Goal: Task Accomplishment & Management: Use online tool/utility

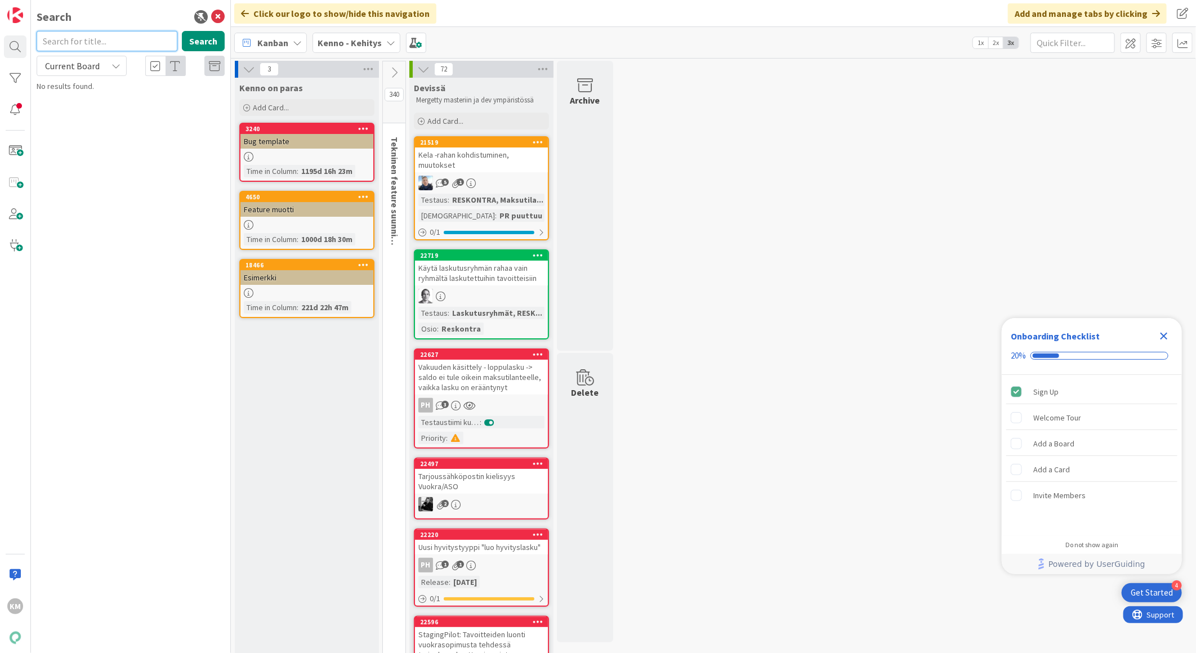
paste input "16668"
click at [117, 70] on icon at bounding box center [116, 65] width 9 height 9
click at [109, 110] on span "All Boards" at bounding box center [101, 112] width 117 height 17
click at [206, 41] on button "Search" at bounding box center [203, 41] width 43 height 20
click at [167, 99] on span "Kela-maksujen kohdistus siirretyille saataville" at bounding box center [125, 105] width 146 height 22
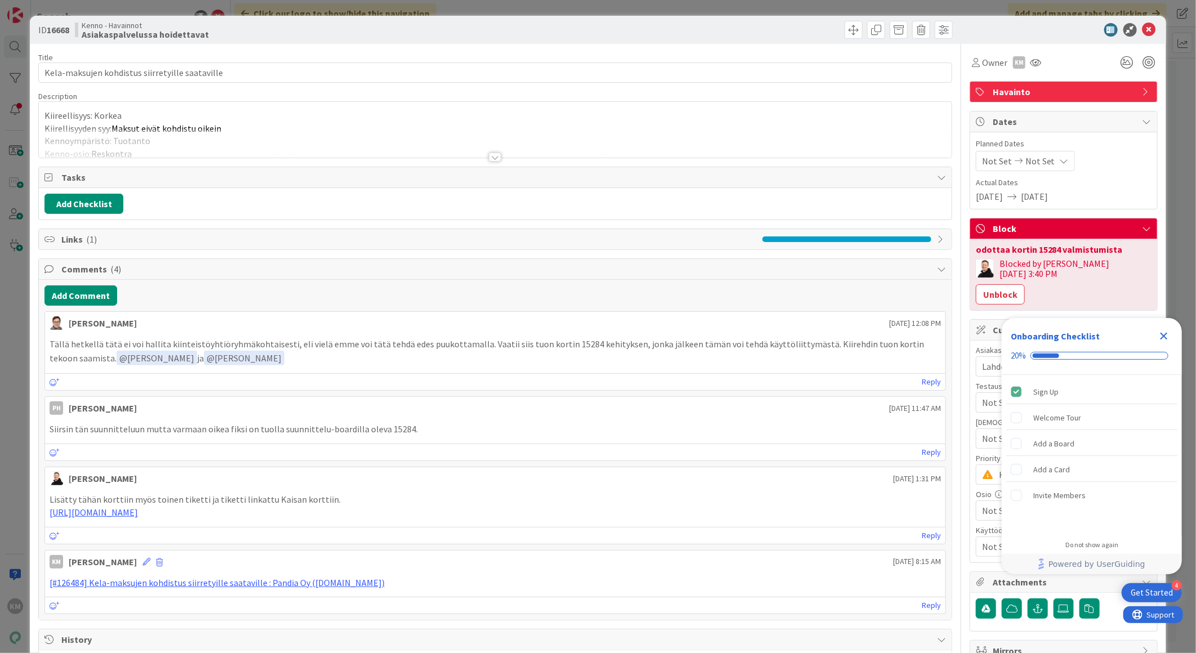
click at [1162, 331] on icon "Close Checklist" at bounding box center [1165, 337] width 14 height 14
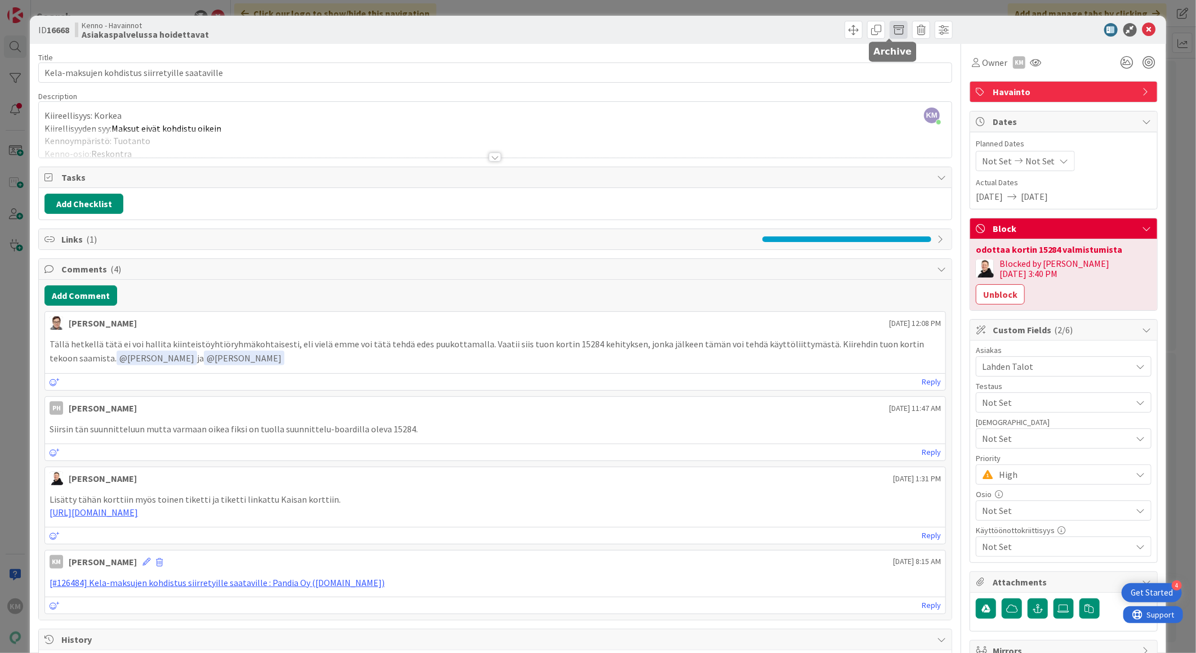
click at [894, 26] on span at bounding box center [899, 30] width 18 height 18
click at [913, 83] on button "Archive" at bounding box center [918, 83] width 44 height 20
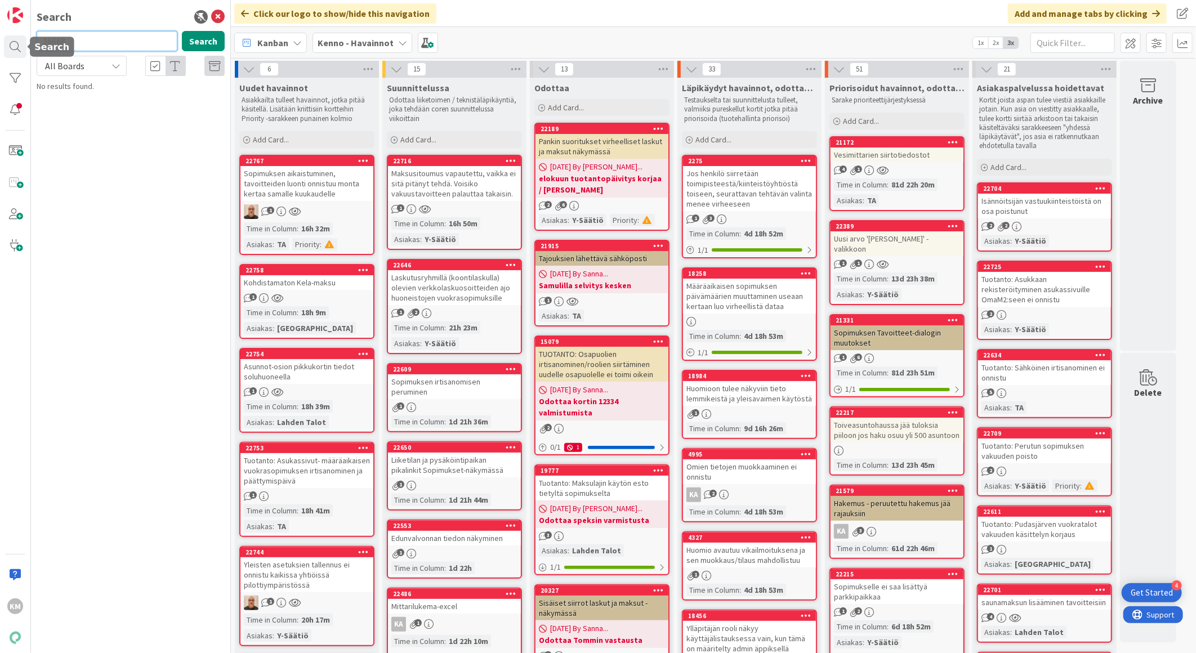
drag, startPoint x: 91, startPoint y: 41, endPoint x: 0, endPoint y: 45, distance: 90.8
click at [1, 37] on div "KM Search 16668 Search All Boards Current Board All Boards No results found." at bounding box center [115, 326] width 231 height 653
paste input "7685"
type input "17685"
click at [115, 96] on span "Paperisen tarjouksen tulostus jälkikäteen" at bounding box center [148, 99] width 139 height 10
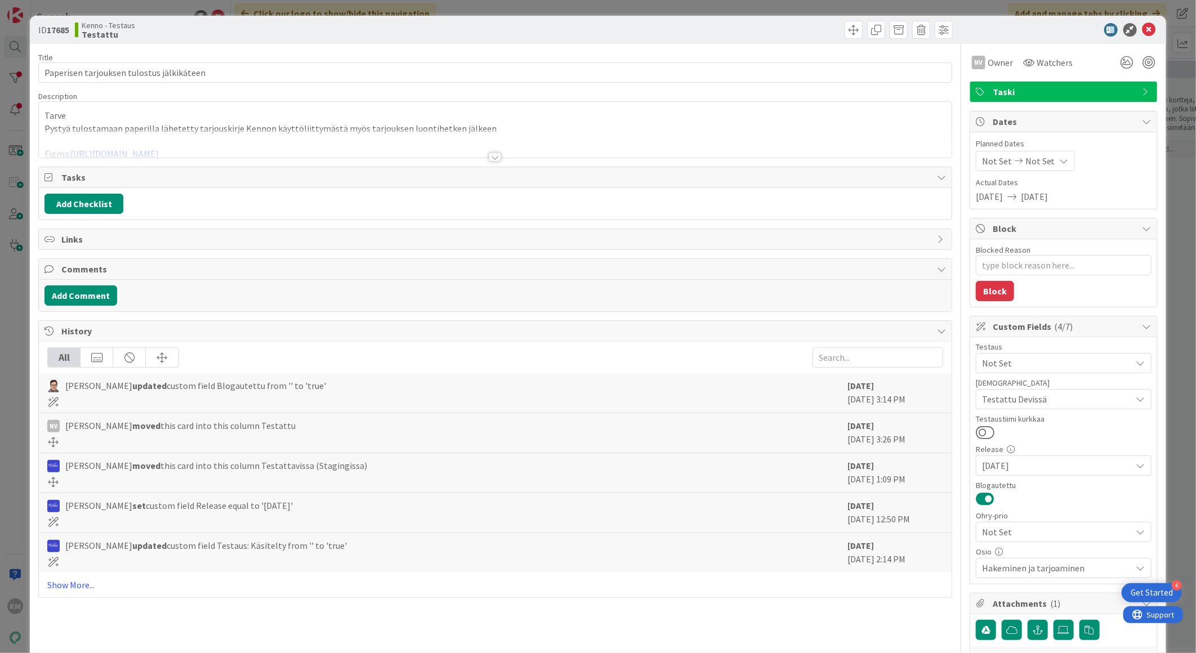
type textarea "x"
click at [1143, 26] on icon at bounding box center [1150, 30] width 14 height 14
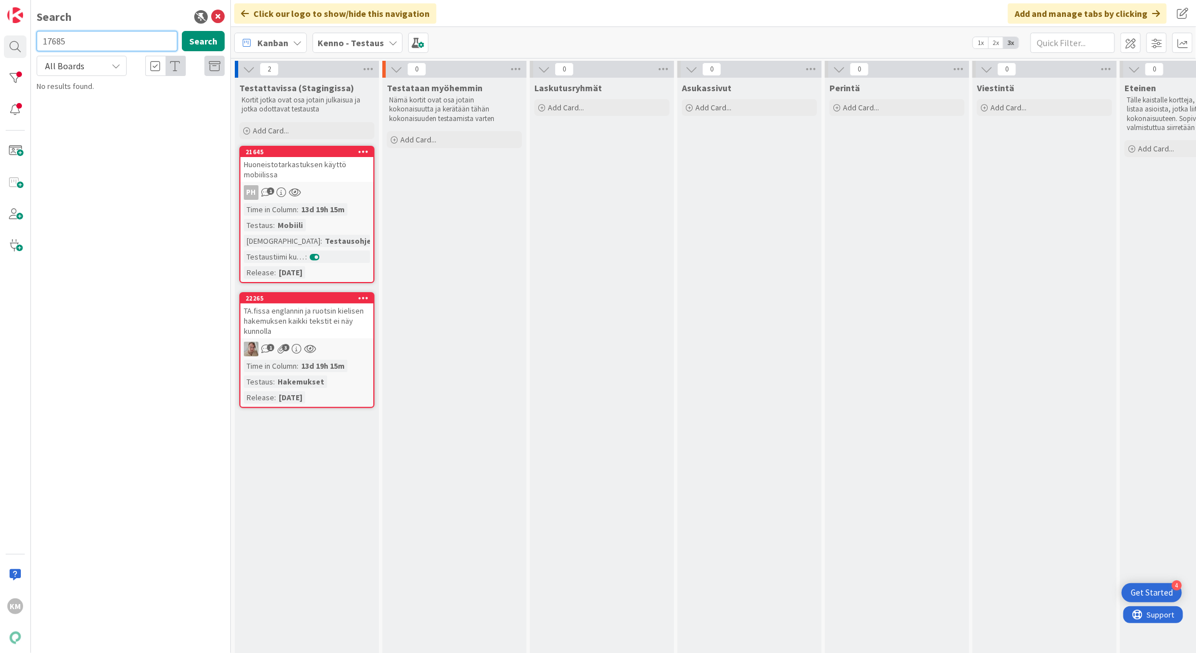
drag, startPoint x: 70, startPoint y: 41, endPoint x: -3, endPoint y: 38, distance: 73.3
click at [0, 38] on html "4 Get Started KM Search 17685 Search All Boards Current Board All Boards No res…" at bounding box center [598, 326] width 1196 height 653
paste input "21259"
drag, startPoint x: 93, startPoint y: 42, endPoint x: -3, endPoint y: 28, distance: 96.7
click at [0, 28] on html "4 Get Started KM Search 21259 Search All Boards Current Board All Boards Kenno …" at bounding box center [598, 326] width 1196 height 653
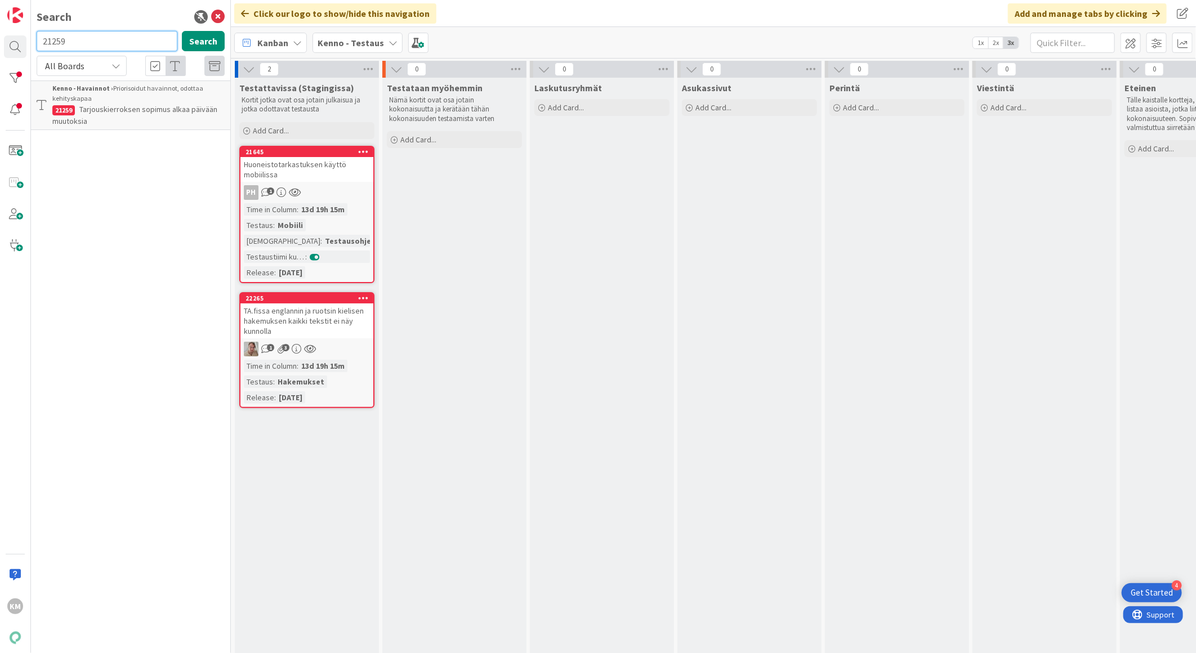
paste input "841"
type input "21841"
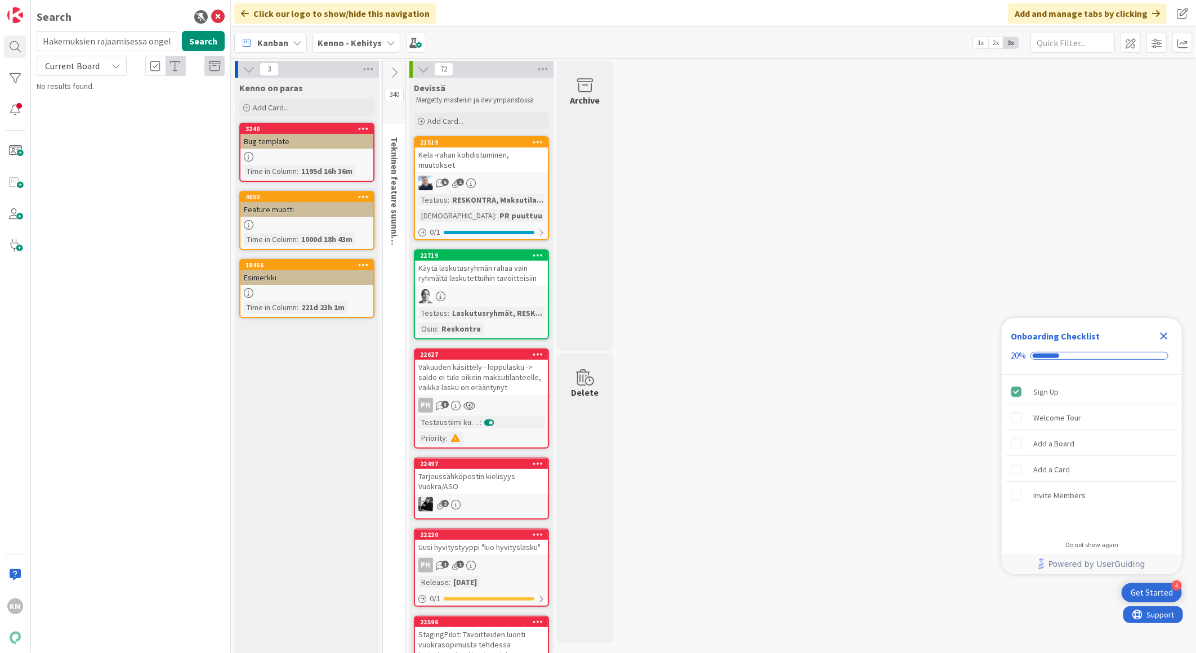
scroll to position [0, 83]
type input "Hakemuksien rajaamisessa ongelmia, hakemuksia ei näy"
click at [117, 59] on div "Current Board" at bounding box center [82, 66] width 90 height 20
click at [92, 114] on span "All Boards" at bounding box center [101, 112] width 117 height 17
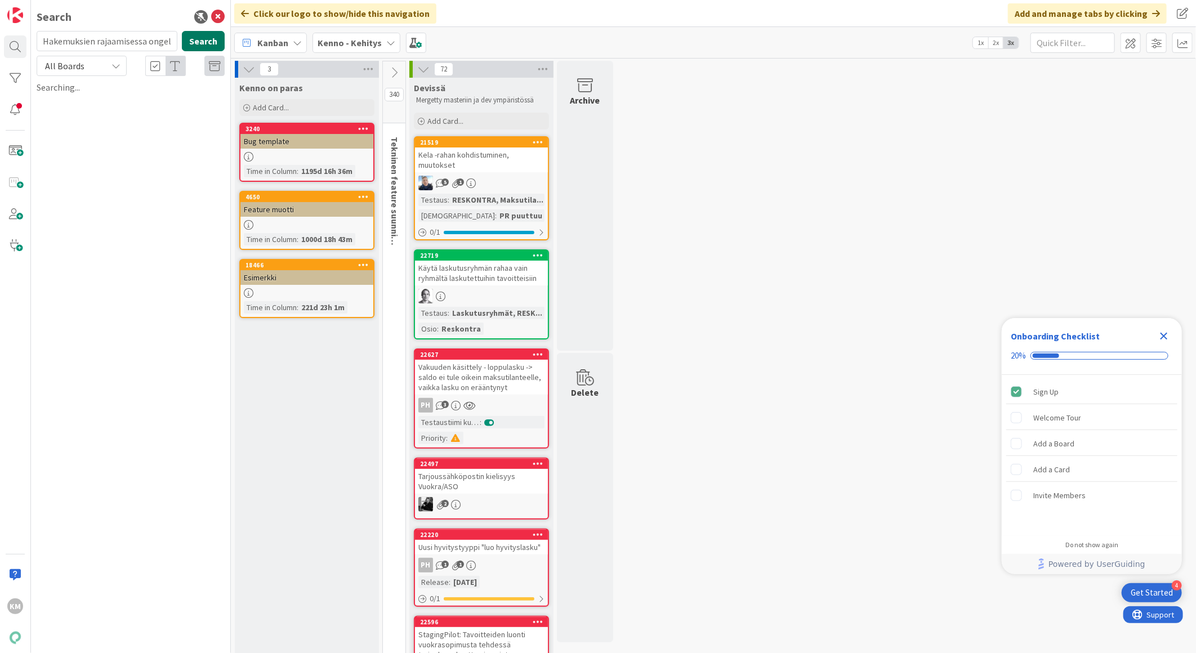
click at [203, 40] on button "Search" at bounding box center [203, 41] width 43 height 20
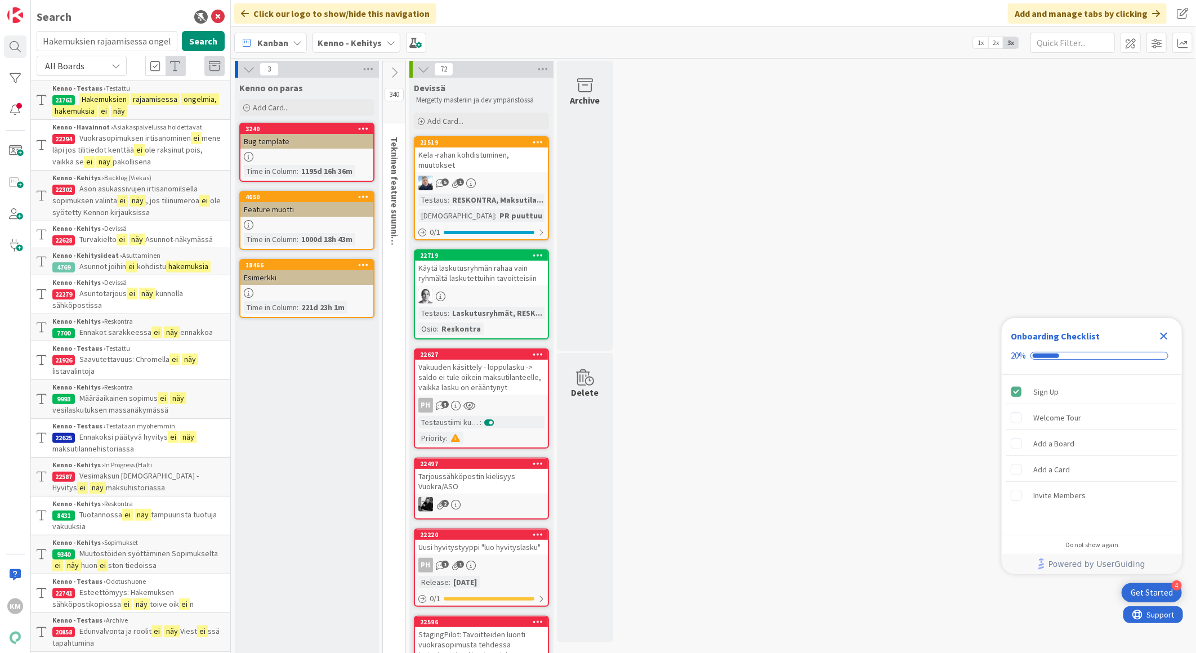
click at [99, 108] on span at bounding box center [98, 111] width 2 height 10
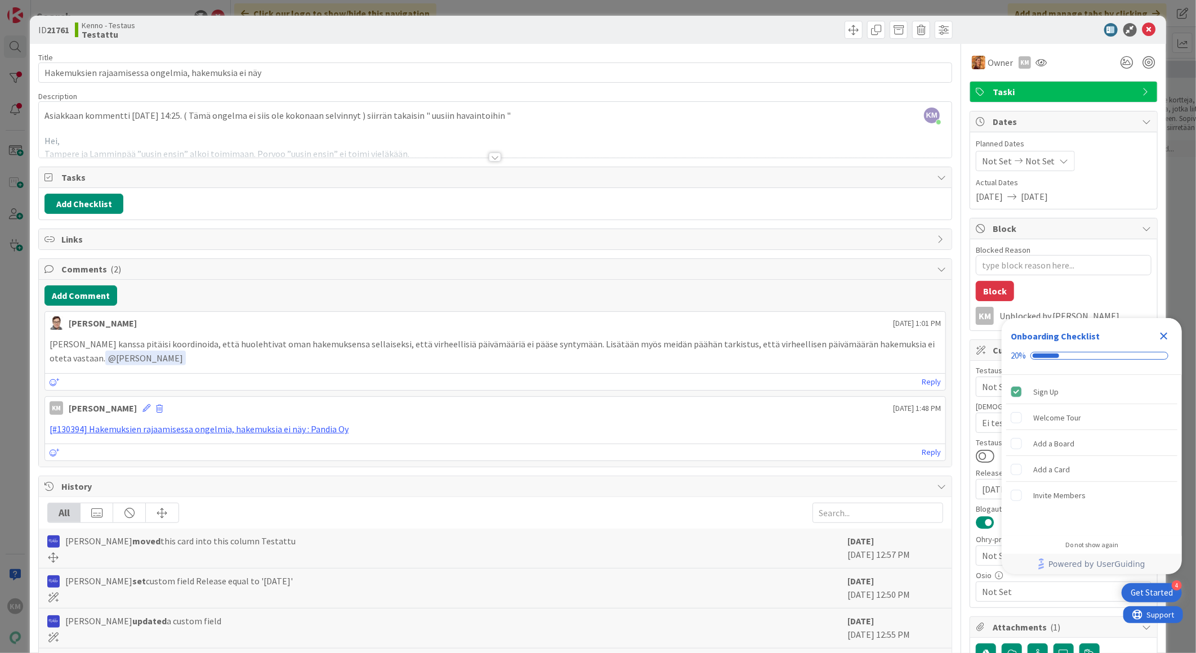
click at [1169, 335] on icon "Close Checklist" at bounding box center [1165, 337] width 14 height 14
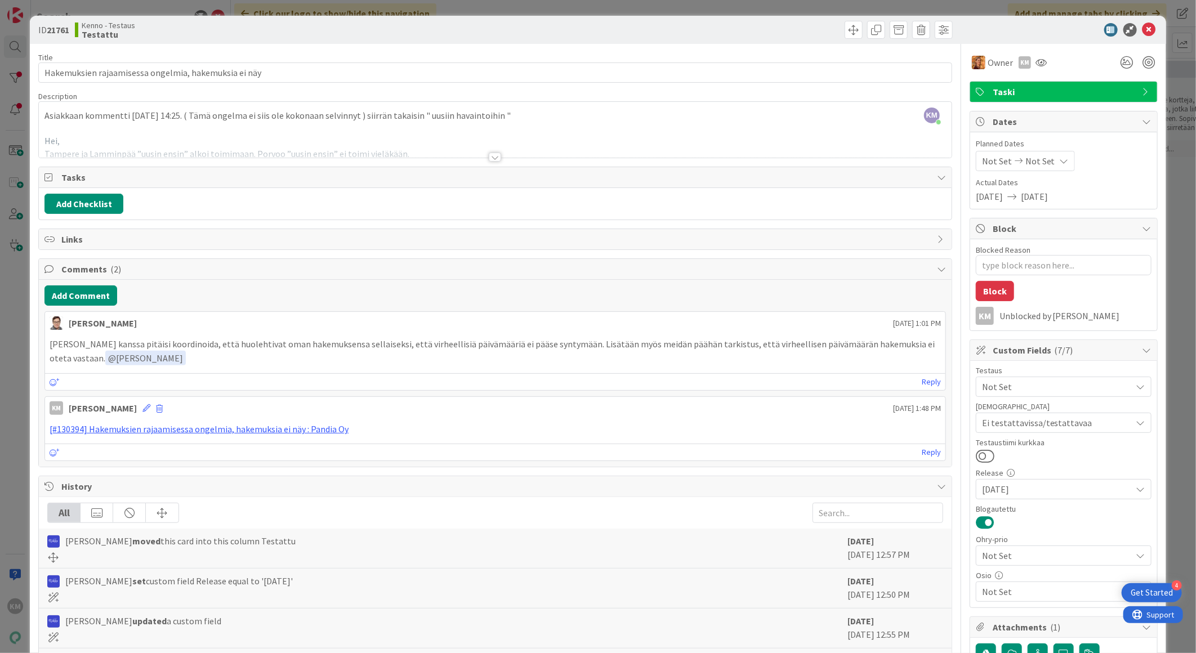
click at [491, 160] on div at bounding box center [495, 157] width 12 height 9
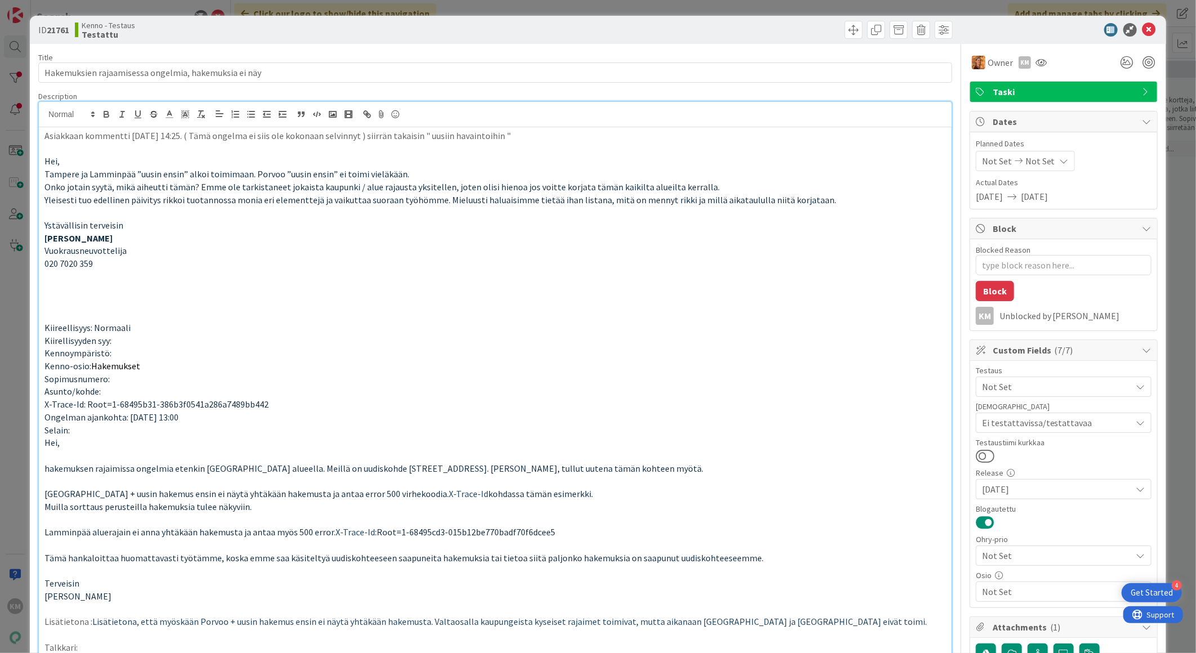
click at [47, 136] on p "Asiakkaan kommentti [DATE] 14:25. ( Tämä ongelma ei siis ole kokonaan selvinnyt…" at bounding box center [495, 136] width 902 height 13
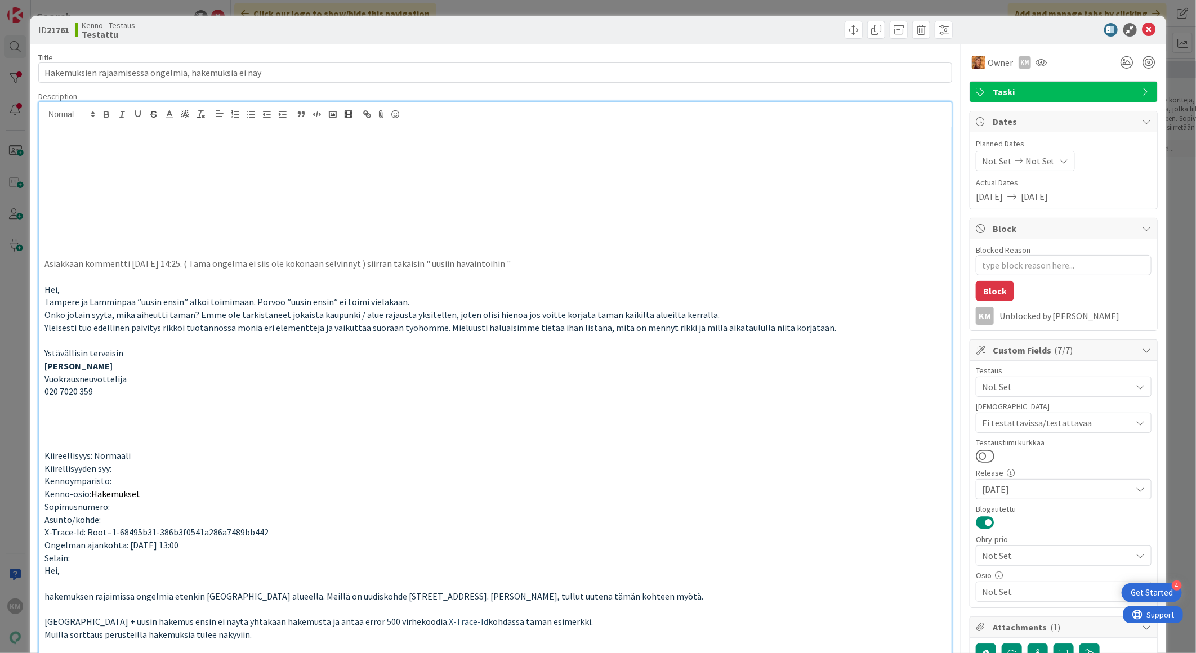
click at [84, 144] on p at bounding box center [495, 149] width 902 height 13
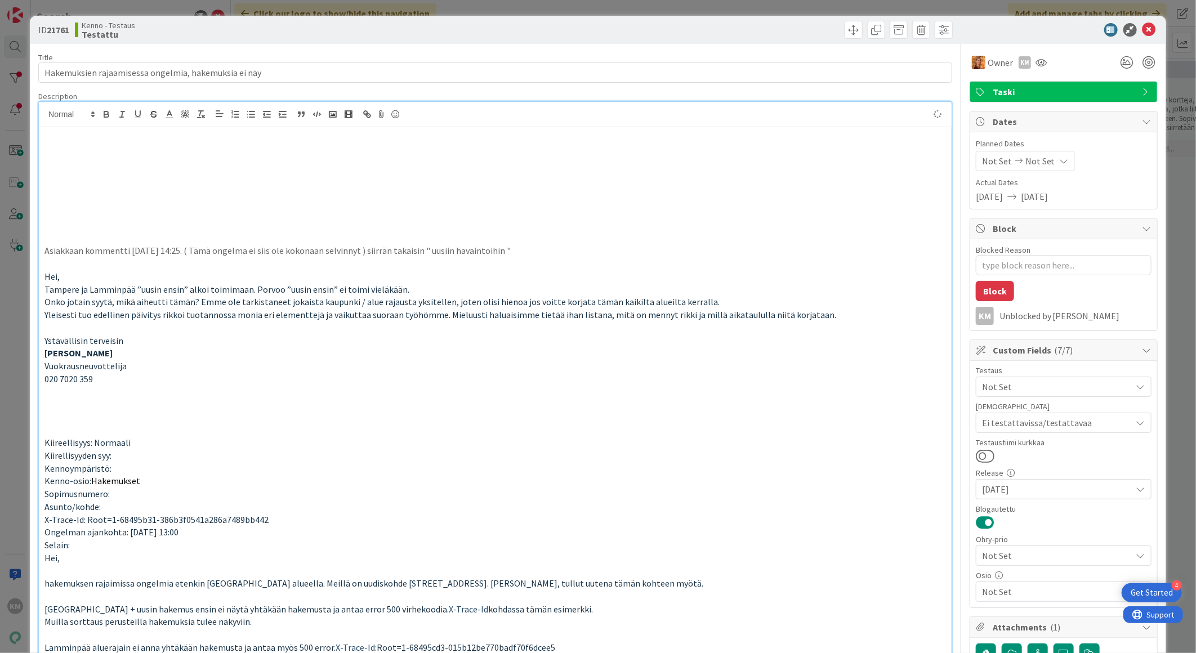
type textarea "x"
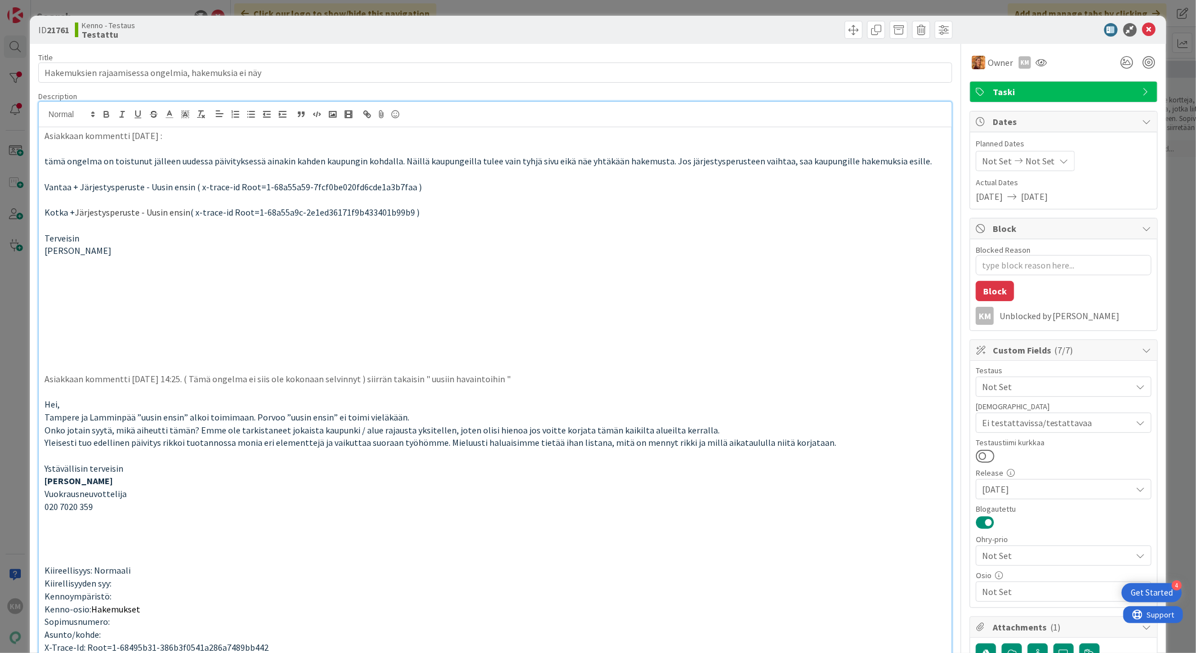
click at [225, 139] on p "Asiakkaan kommentti [DATE] :" at bounding box center [495, 136] width 902 height 13
click at [55, 291] on p at bounding box center [495, 289] width 902 height 13
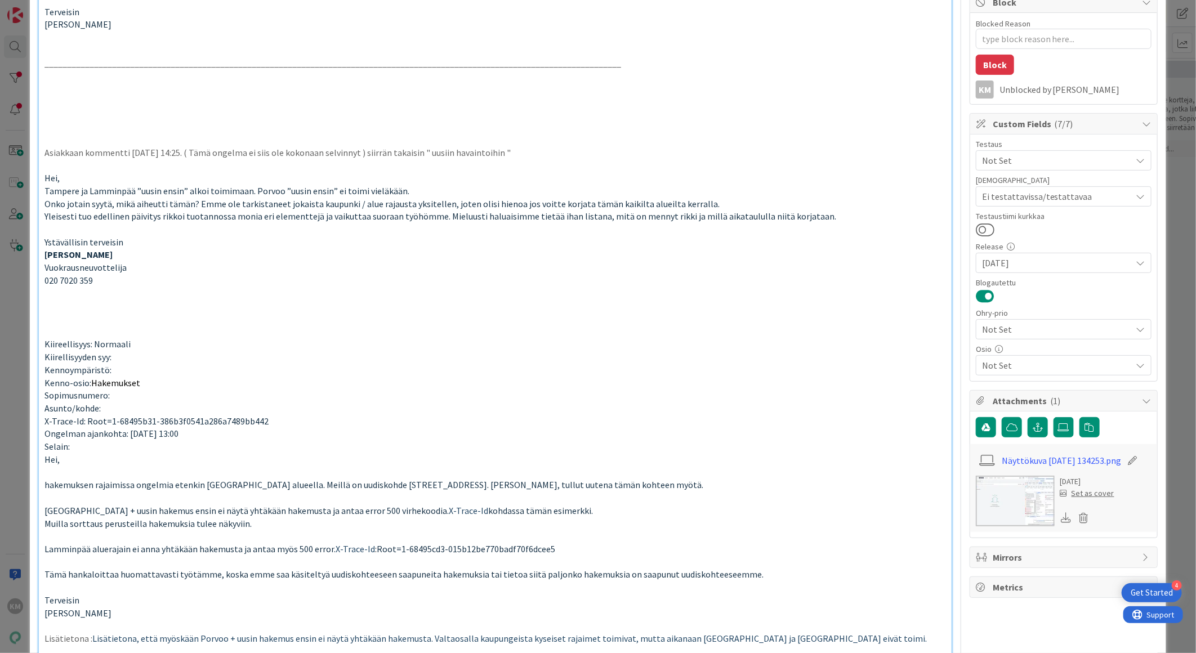
scroll to position [250, 0]
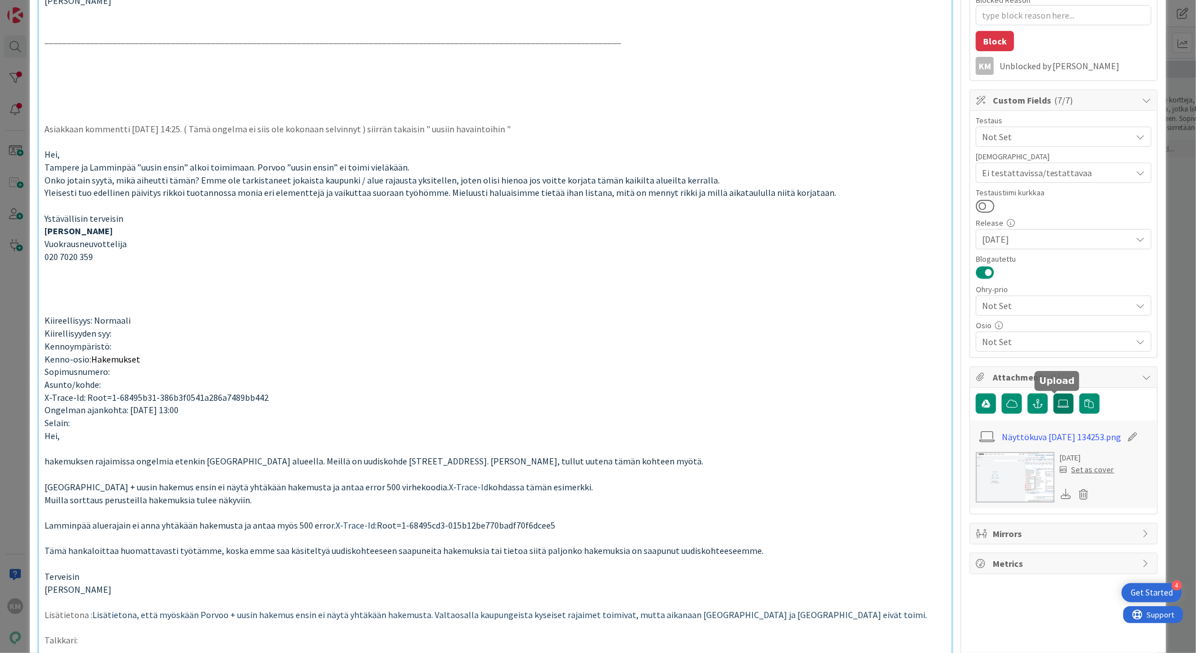
click at [1058, 408] on icon at bounding box center [1063, 403] width 11 height 9
click at [1054, 394] on input "file" at bounding box center [1054, 394] width 0 height 0
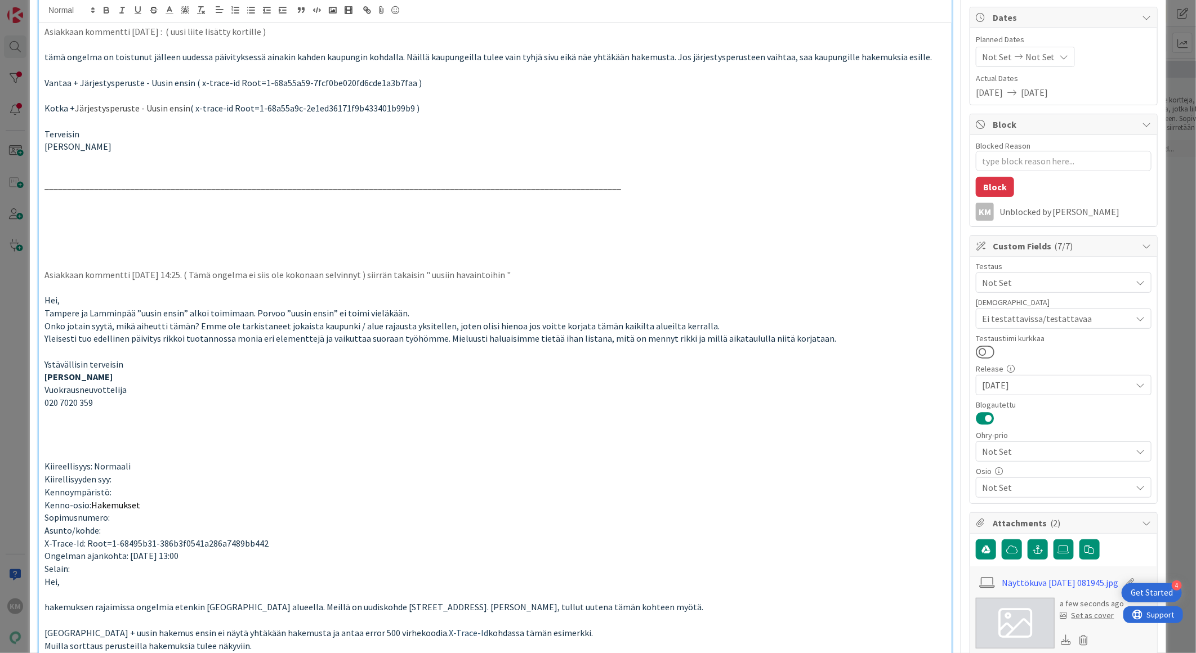
scroll to position [0, 0]
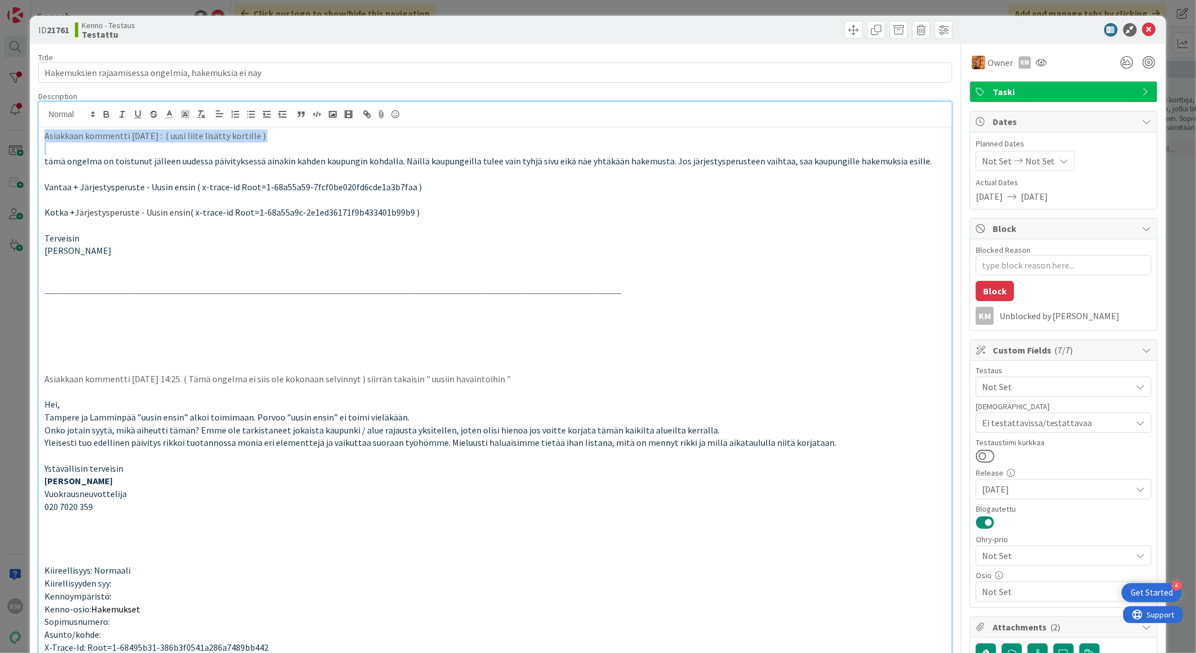
drag, startPoint x: 270, startPoint y: 142, endPoint x: 39, endPoint y: 137, distance: 231.0
click at [104, 117] on icon "button" at bounding box center [106, 114] width 10 height 10
click at [350, 254] on p "[PERSON_NAME]" at bounding box center [495, 250] width 902 height 13
click at [845, 33] on span at bounding box center [854, 30] width 18 height 18
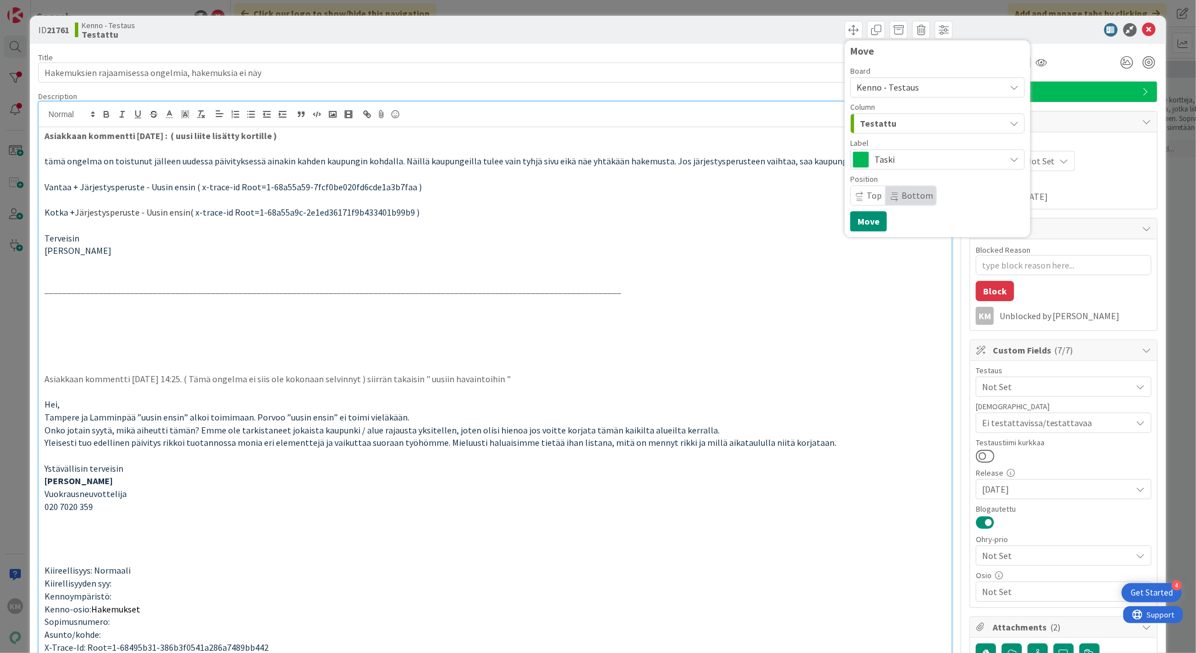
click at [993, 89] on div "Kenno - Testaus" at bounding box center [938, 87] width 175 height 20
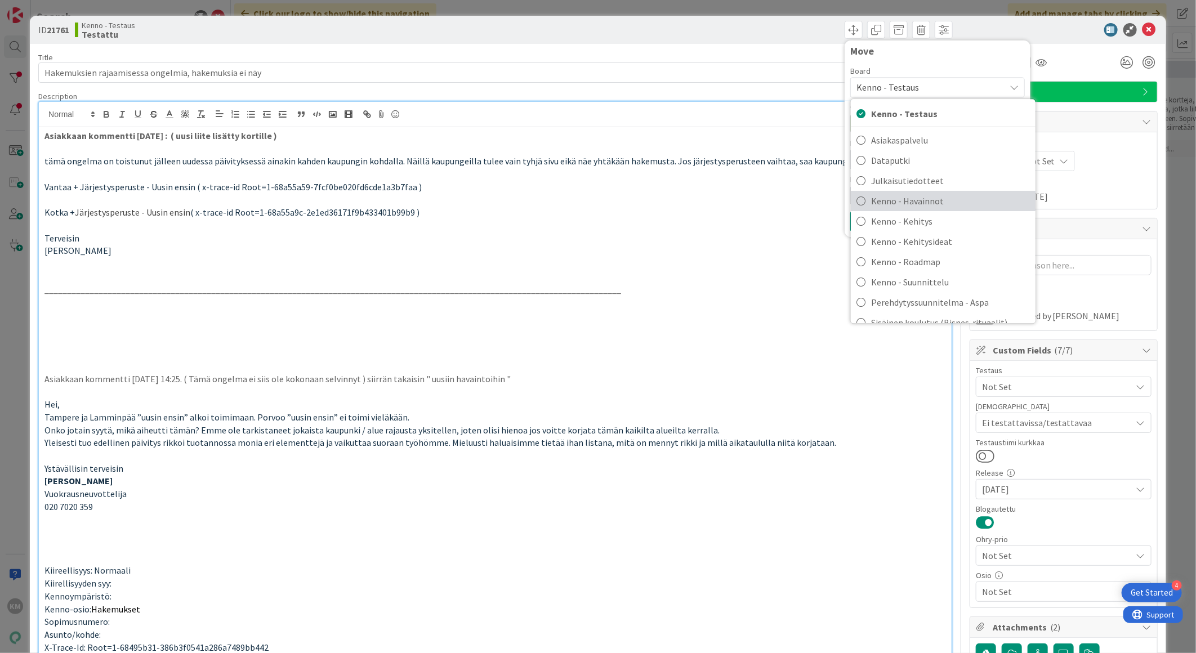
click at [954, 197] on span "Kenno - Havainnot" at bounding box center [950, 201] width 159 height 17
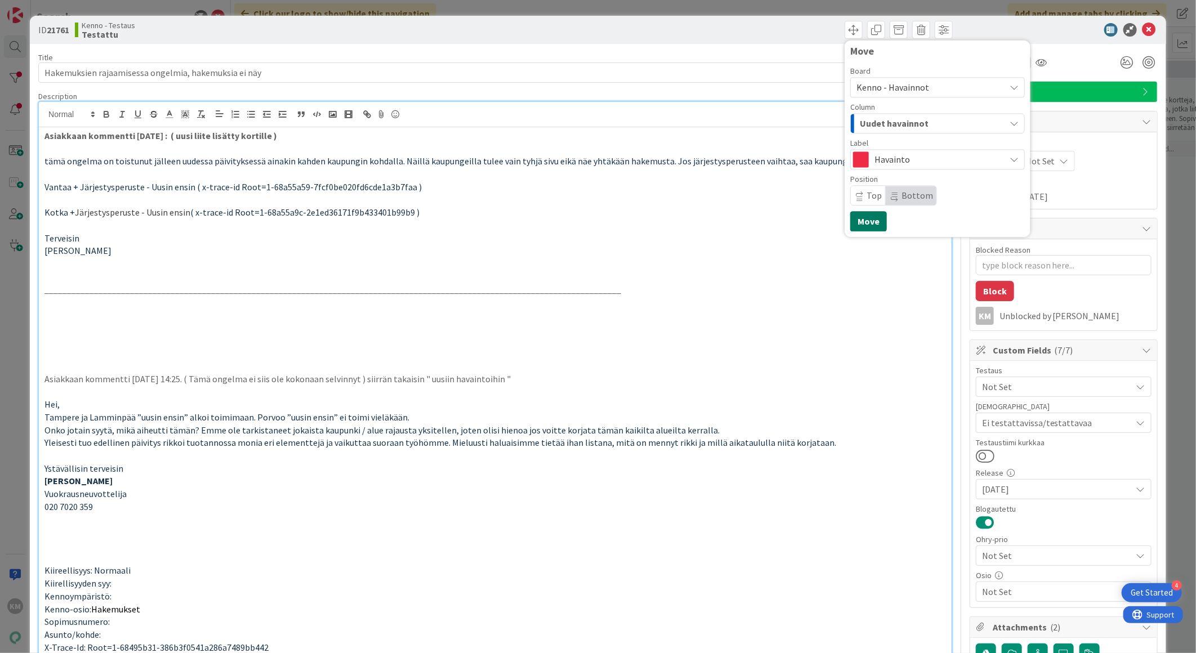
click at [864, 215] on button "Move" at bounding box center [869, 221] width 37 height 20
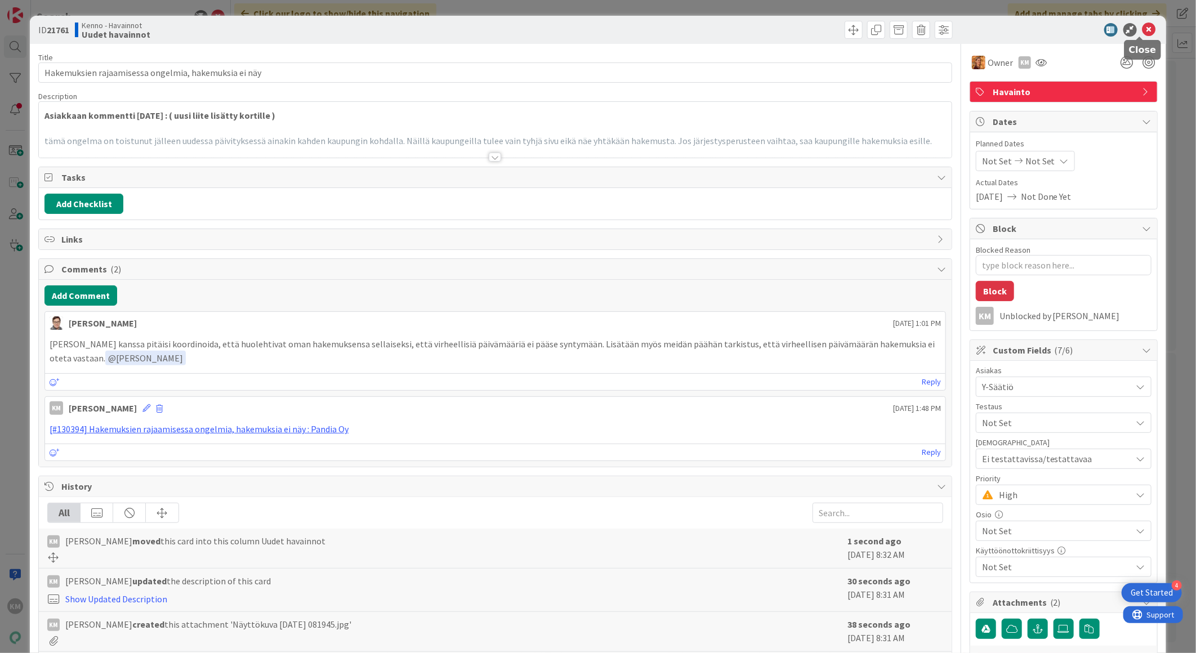
click at [1143, 32] on icon at bounding box center [1150, 30] width 14 height 14
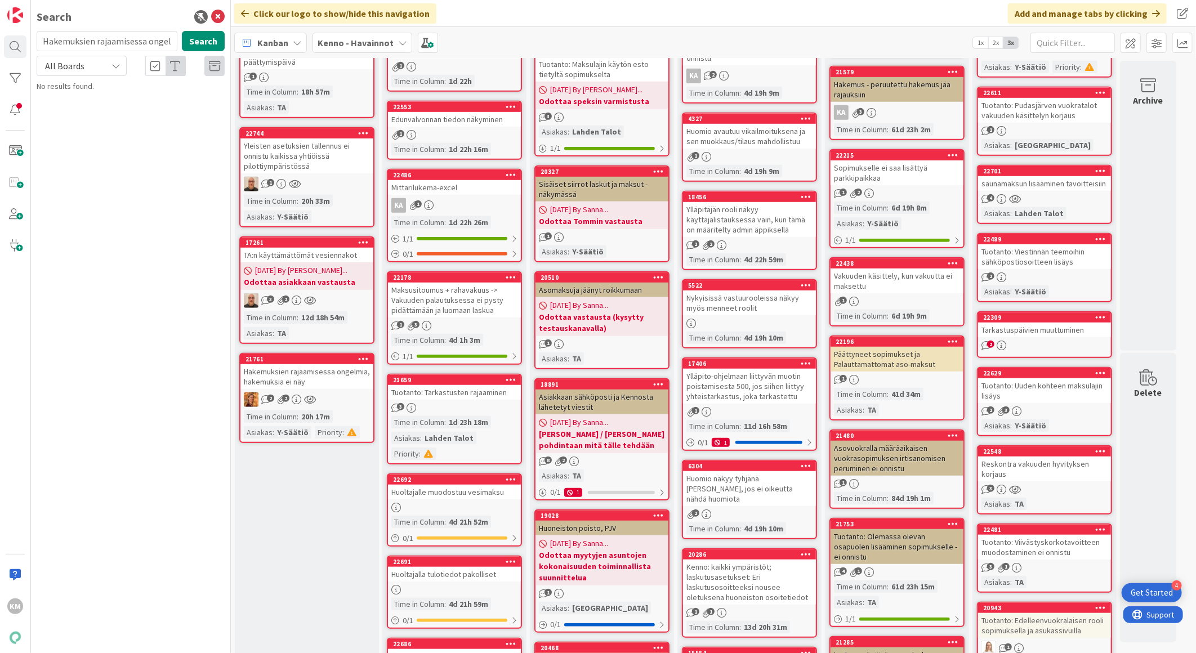
scroll to position [438, 0]
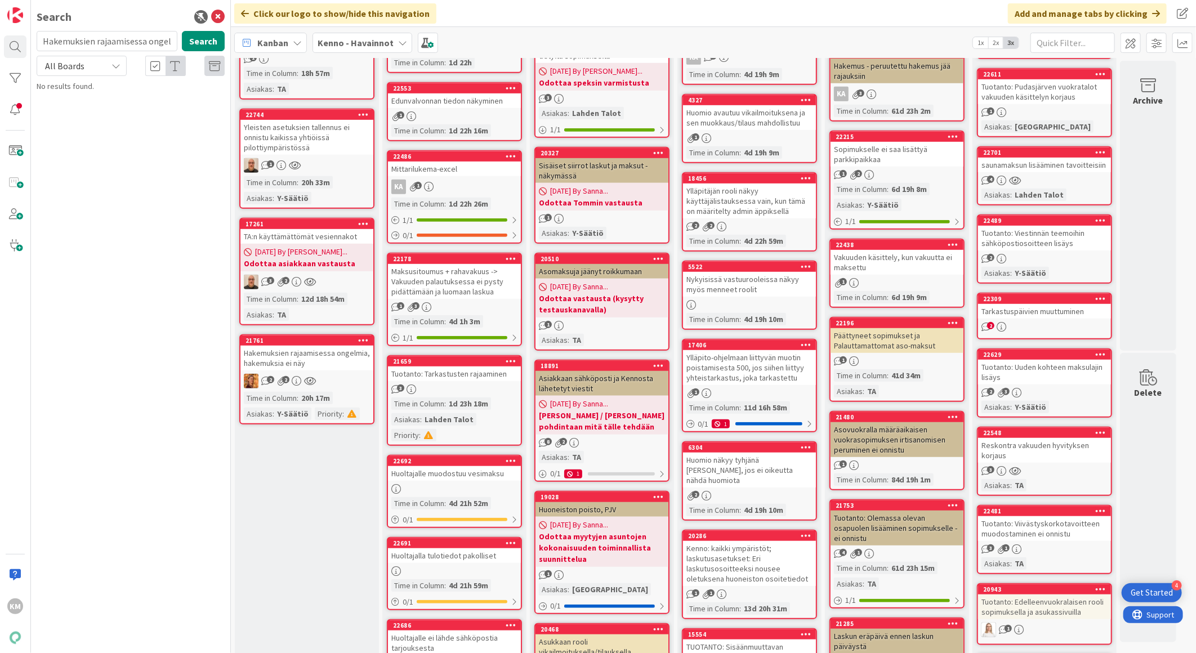
click at [312, 346] on div "Hakemuksien rajaamisessa ongelmia, hakemuksia ei näy" at bounding box center [307, 358] width 133 height 25
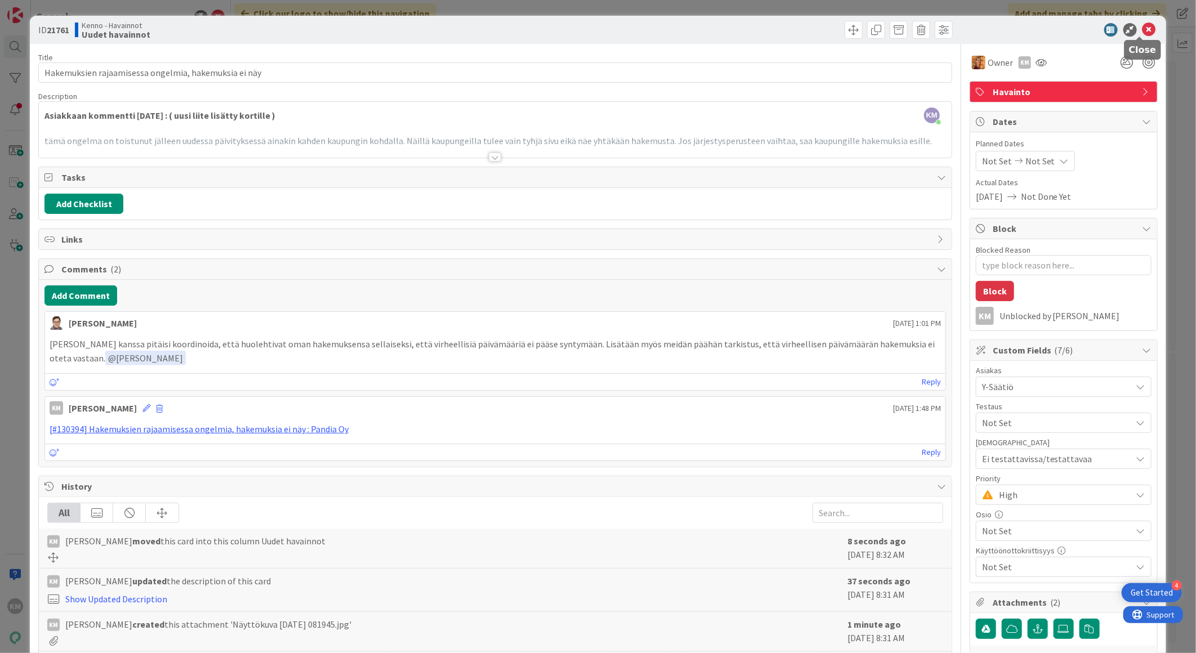
click at [1143, 33] on icon at bounding box center [1150, 30] width 14 height 14
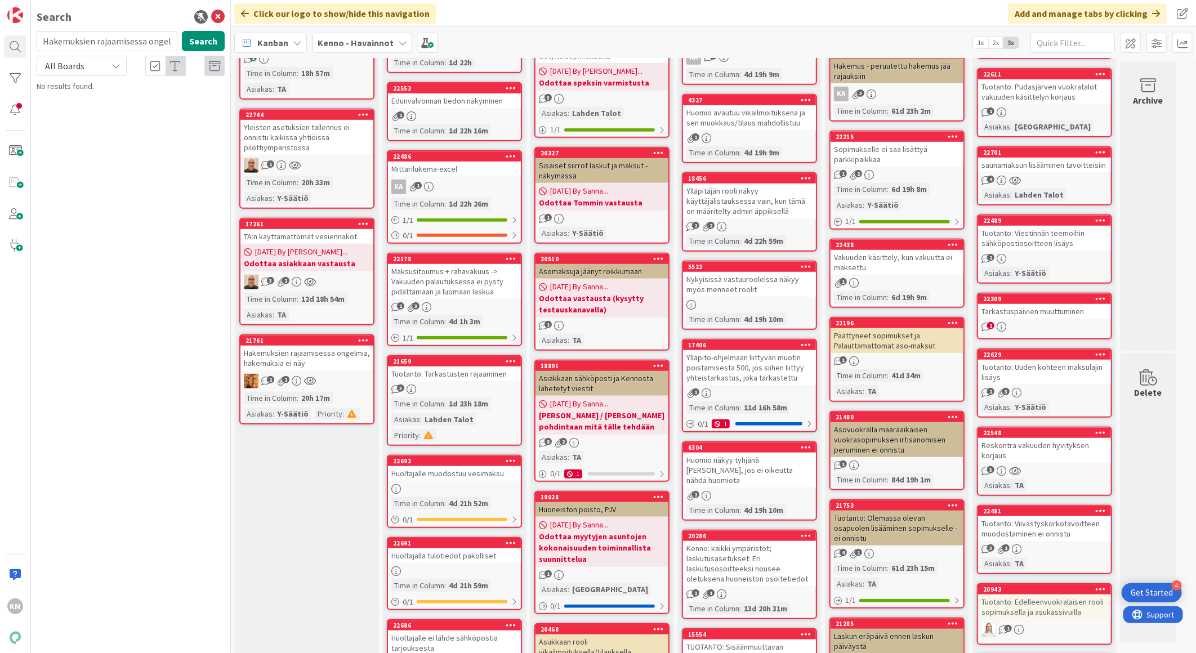
click at [341, 374] on div "2 2" at bounding box center [307, 381] width 133 height 15
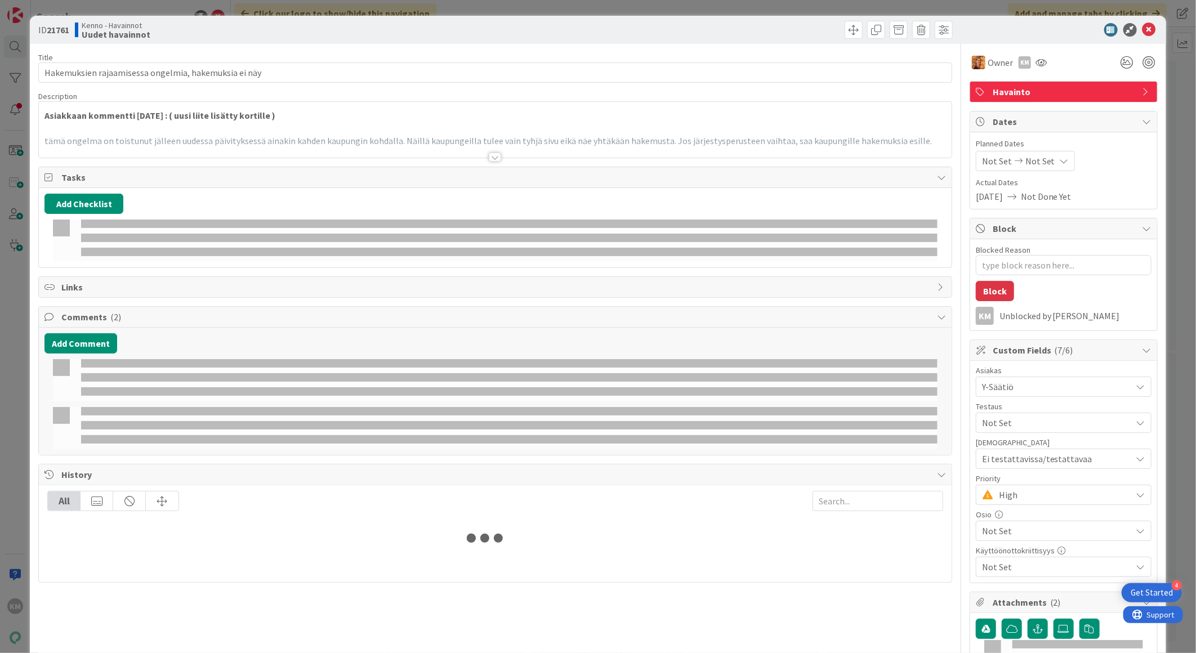
type textarea "x"
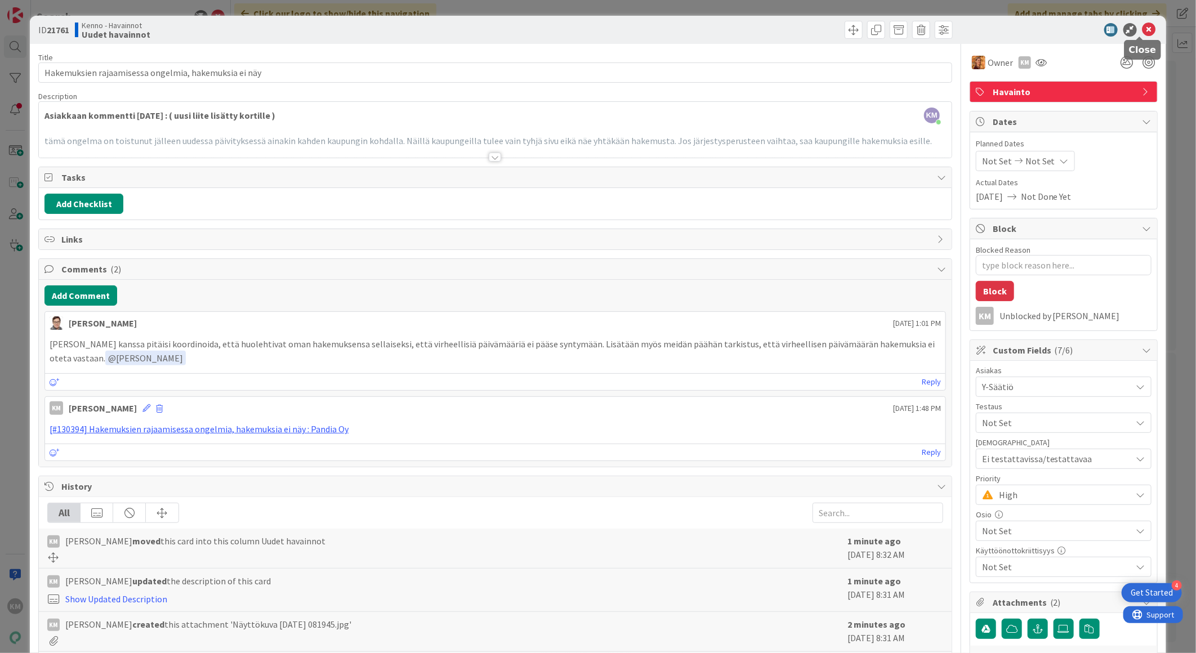
click at [1143, 29] on icon at bounding box center [1150, 30] width 14 height 14
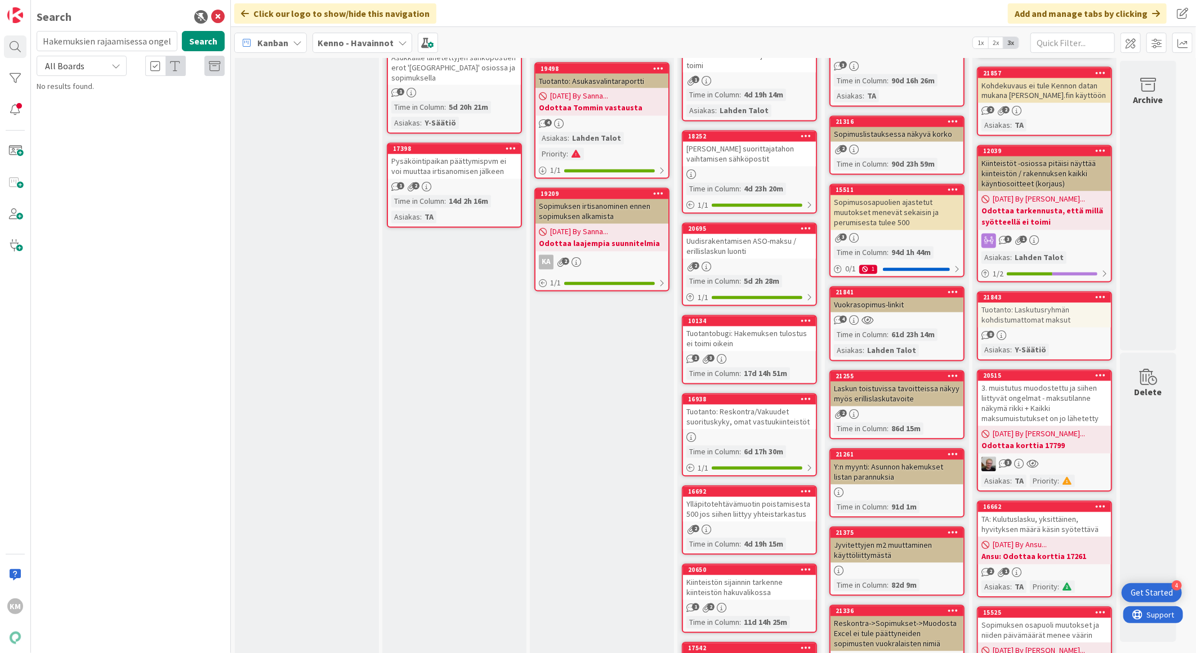
scroll to position [1502, 0]
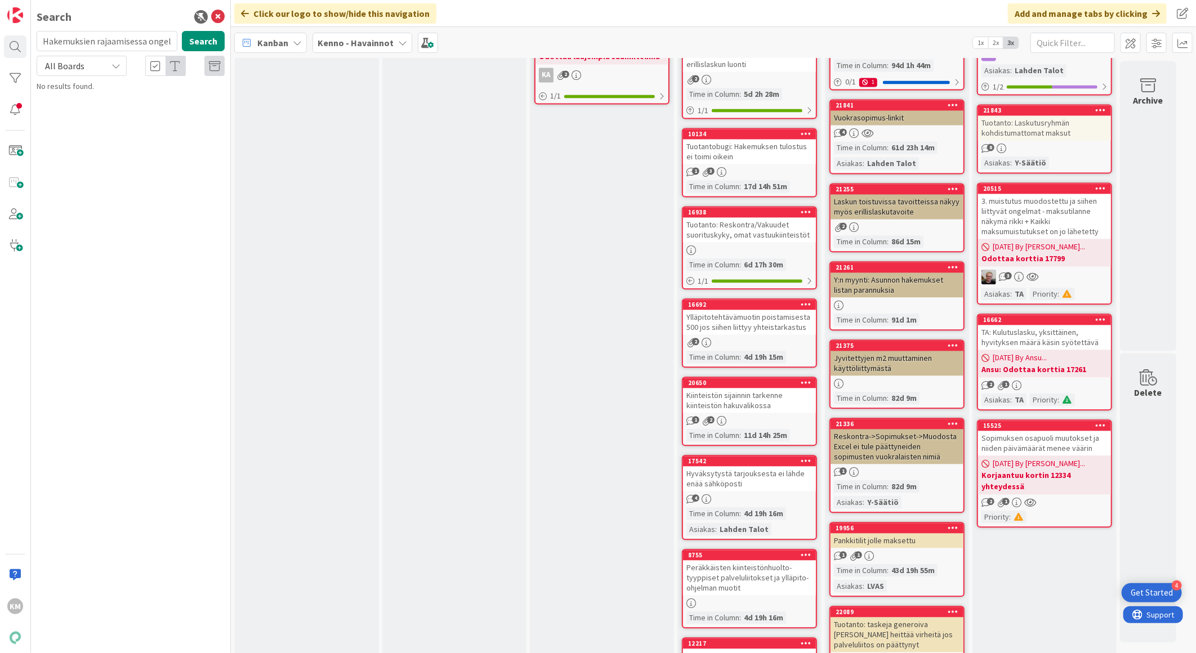
click at [1031, 470] on span "[DATE] By [PERSON_NAME]..." at bounding box center [1039, 464] width 92 height 12
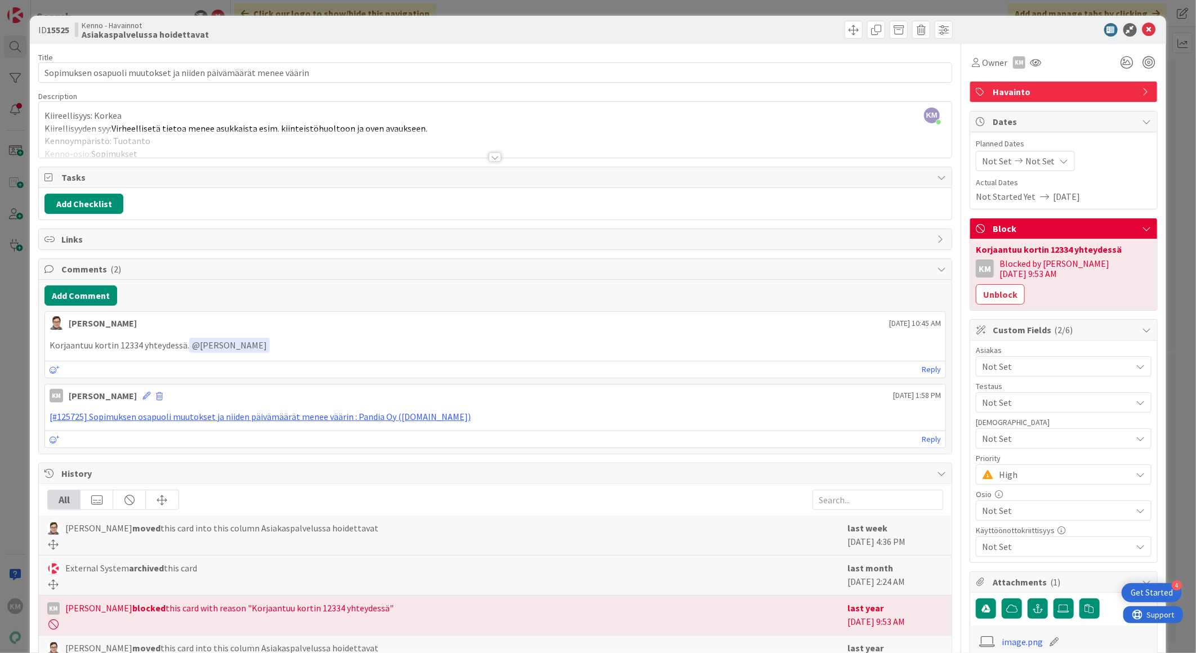
click at [126, 344] on p "Korjaantuu kortin 12334 yhteydessä. ﻿ @ [PERSON_NAME] ﻿" at bounding box center [496, 345] width 892 height 15
copy p "12334"
click at [1143, 31] on icon at bounding box center [1150, 30] width 14 height 14
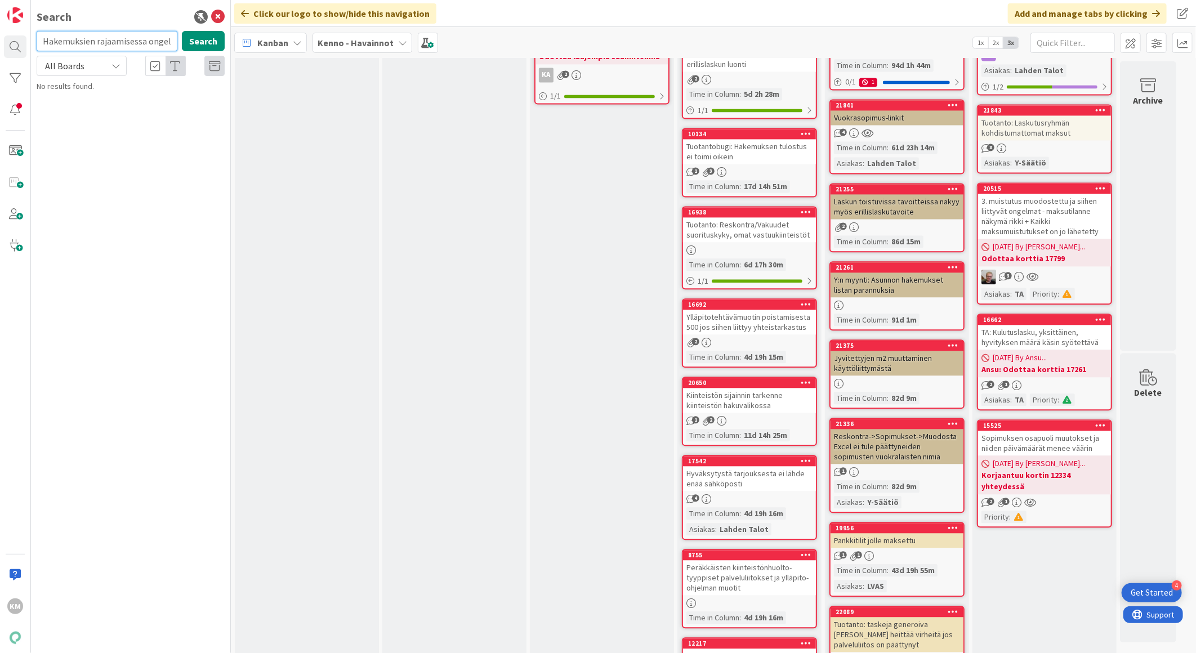
click at [88, 42] on input "Hakemuksien rajaamisessa ongelmia, hakemuksia ei näy" at bounding box center [107, 41] width 141 height 20
drag, startPoint x: 176, startPoint y: 41, endPoint x: -3, endPoint y: 24, distance: 179.4
click at [0, 24] on html "4 Get Started KM Search Hakemuksien rajaamisessa ongelmia, hakemuksia ei näy Se…" at bounding box center [598, 326] width 1196 height 653
paste input "12334"
drag, startPoint x: 162, startPoint y: 45, endPoint x: -3, endPoint y: 13, distance: 167.6
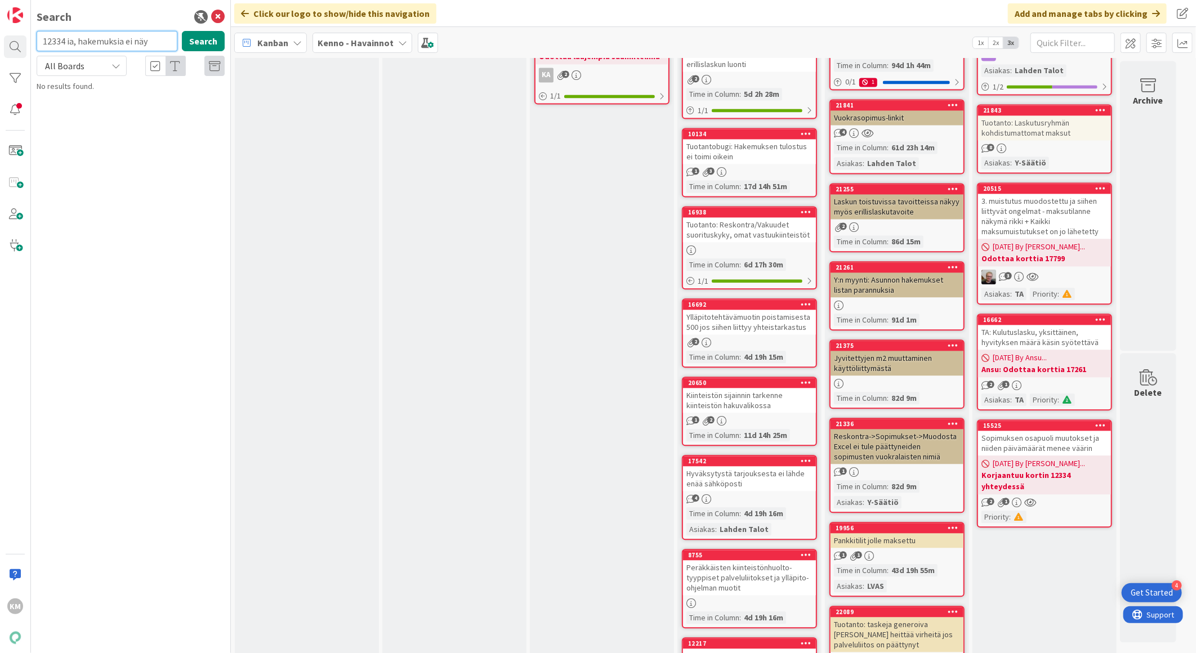
click at [0, 13] on html "4 Get Started KM Search 12334 ia, hakemuksia ei näy Search All Boards Current B…" at bounding box center [598, 326] width 1196 height 653
paste input "text"
type input "12334"
click at [99, 106] on link "Kenno - Roadmap › Toiminnallisuudet (konseptointiin) 12334 Sopimusosapuolten mu…" at bounding box center [130, 95] width 199 height 28
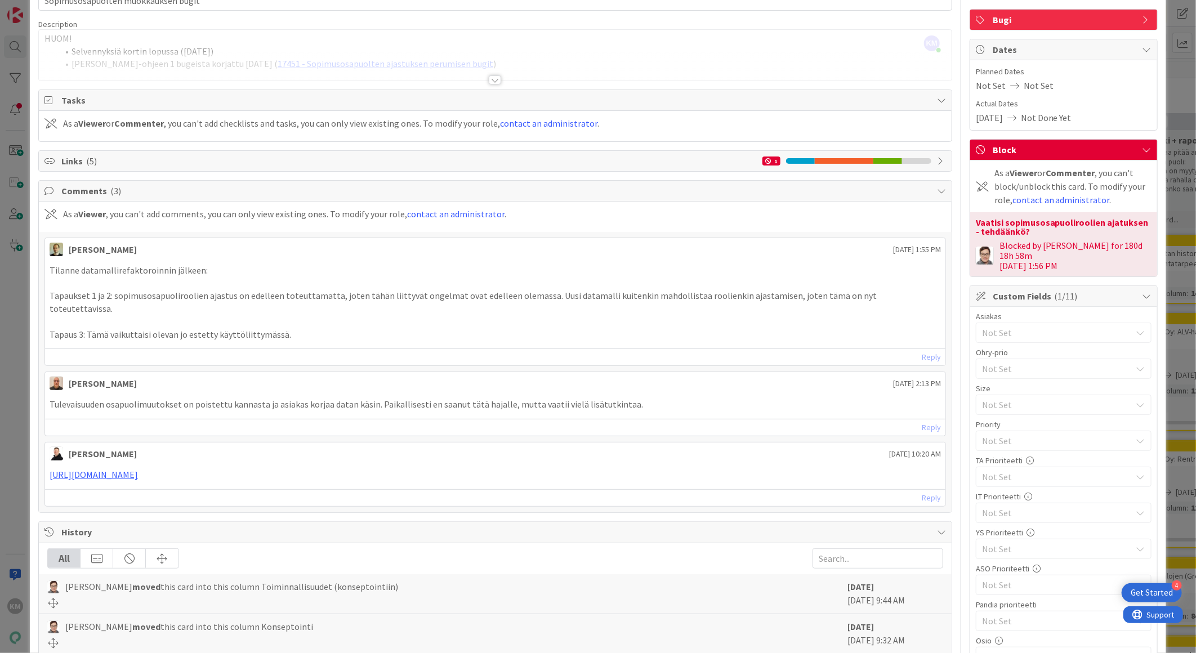
scroll to position [63, 0]
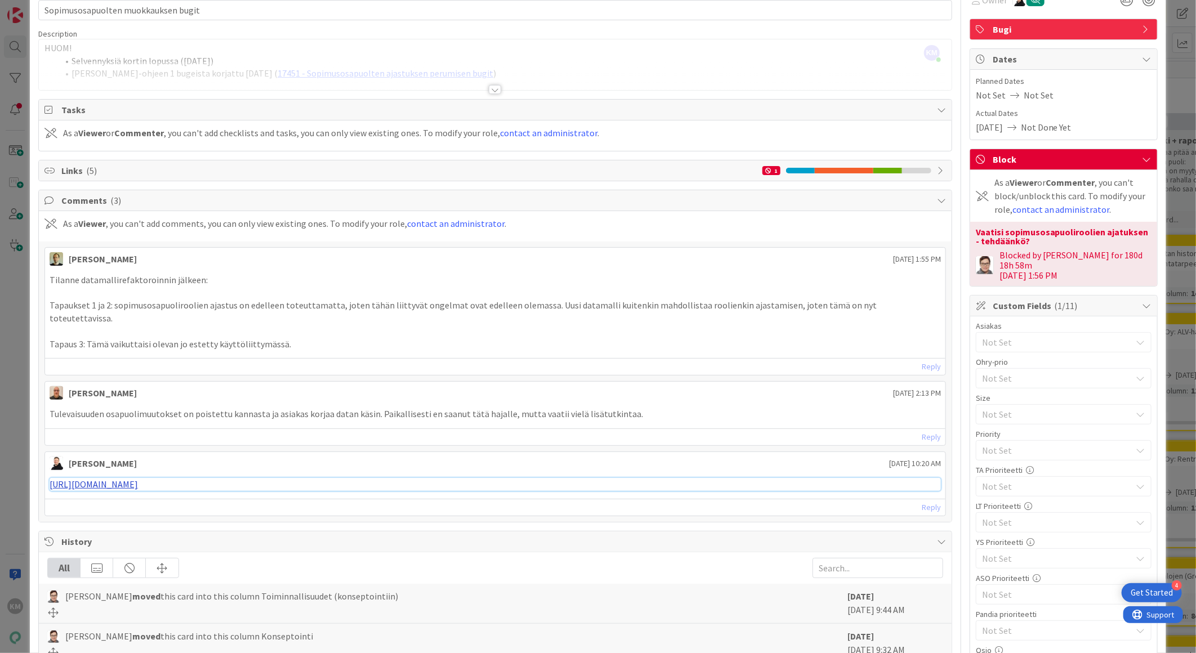
click at [138, 479] on link "[URL][DOMAIN_NAME]" at bounding box center [94, 484] width 88 height 11
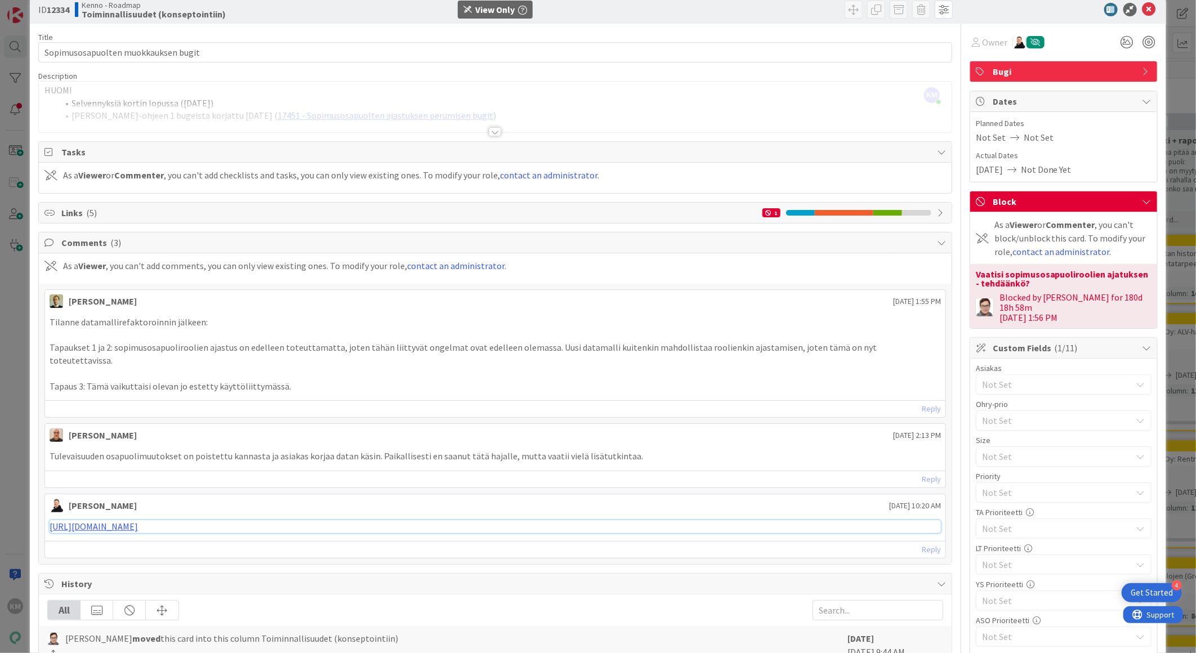
scroll to position [0, 0]
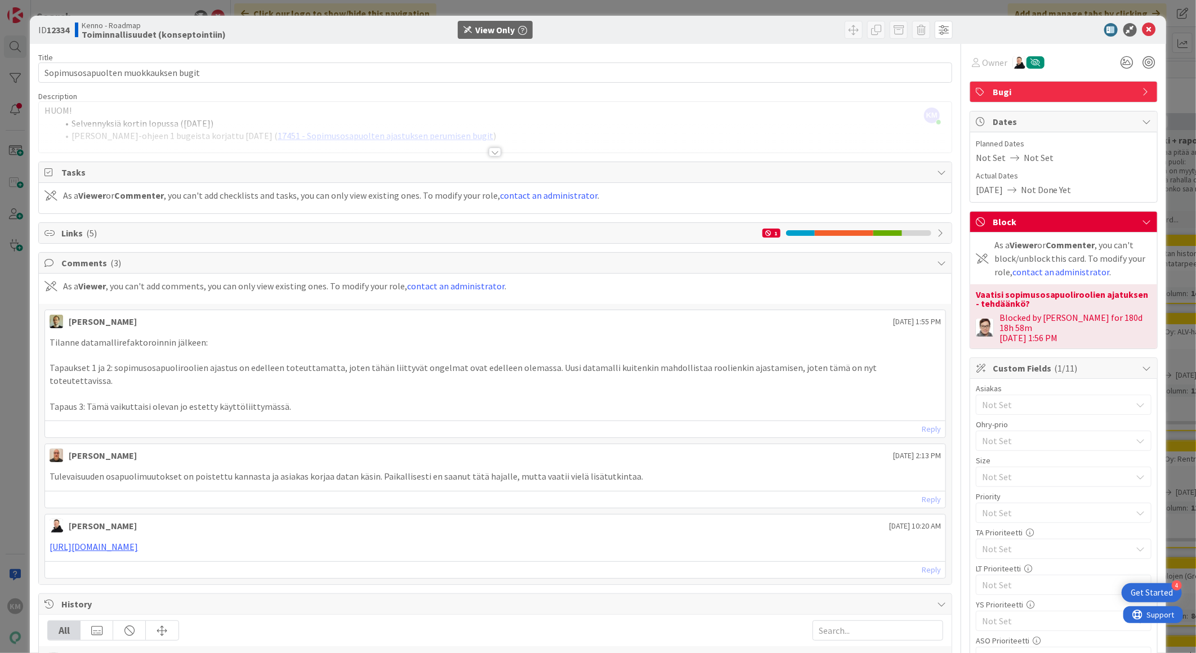
click at [1152, 24] on div "ID 12334 Kenno - Roadmap Toiminnallisuudet (konseptointiin) View Only" at bounding box center [598, 30] width 1137 height 28
click at [1143, 27] on icon at bounding box center [1150, 30] width 14 height 14
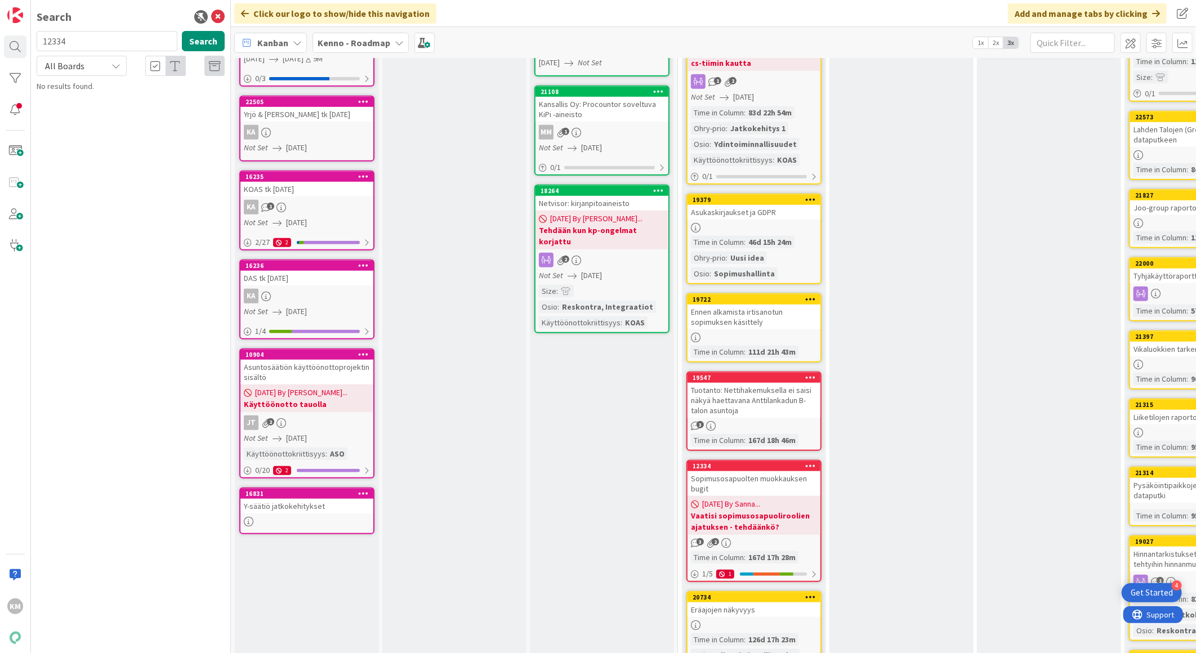
scroll to position [375, 0]
